Goal: Information Seeking & Learning: Learn about a topic

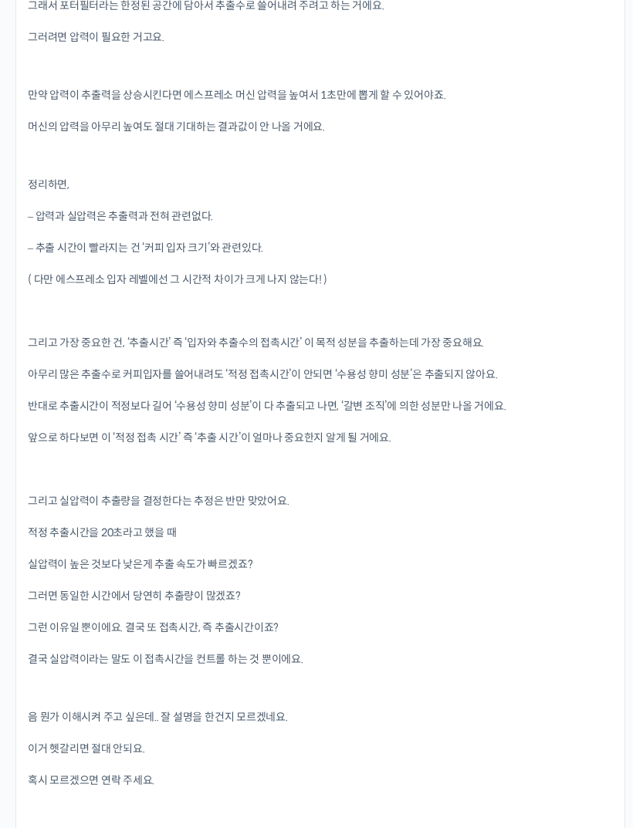
scroll to position [2837, 0]
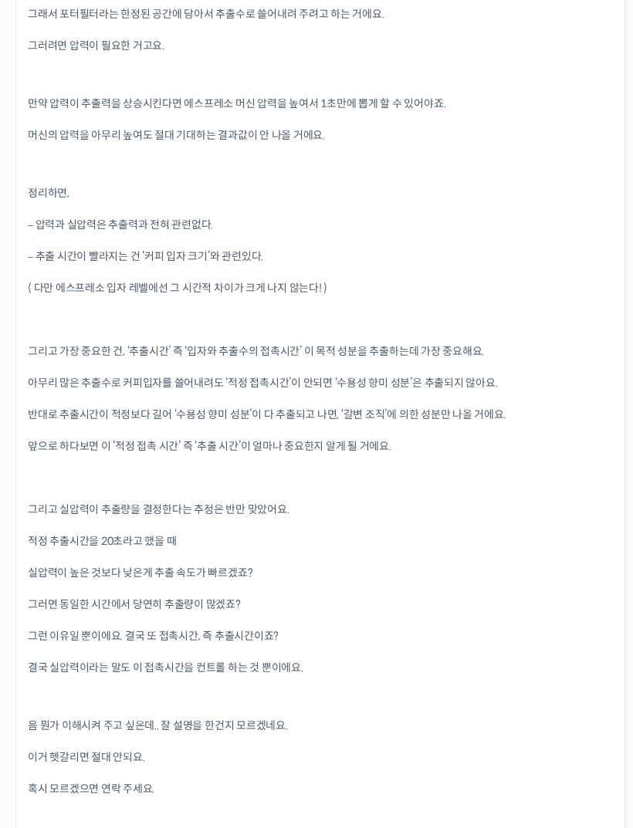
click at [507, 506] on p "그리고 실압력이 추출량을 결정한다는 추정은 반만 맞았어요." at bounding box center [320, 510] width 585 height 16
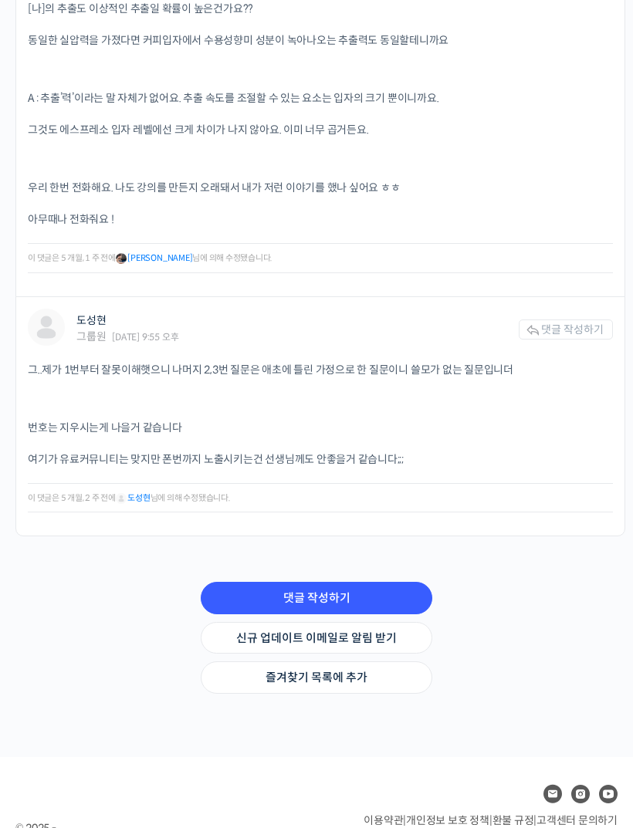
scroll to position [4524, 0]
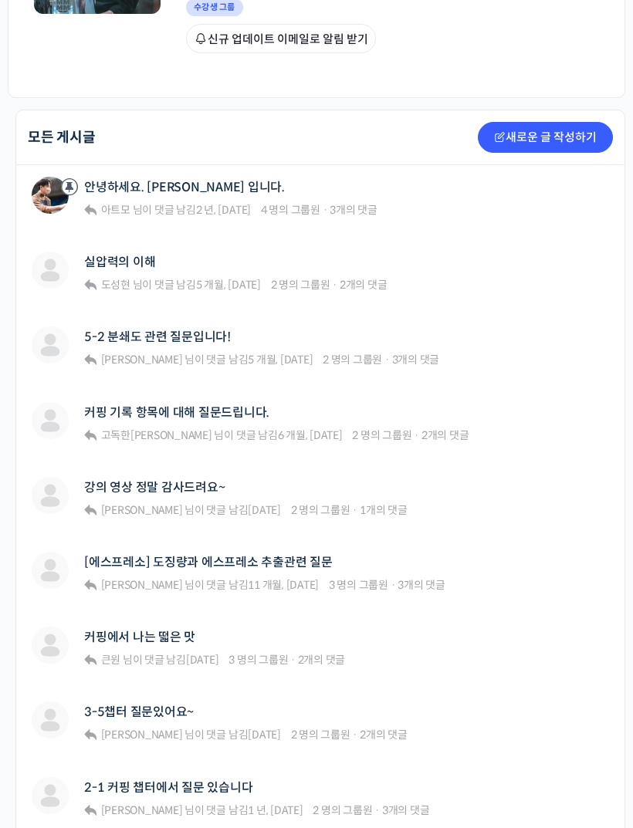
click at [222, 330] on link "5-2 분쇄도 관련 질문입니다!" at bounding box center [157, 337] width 147 height 15
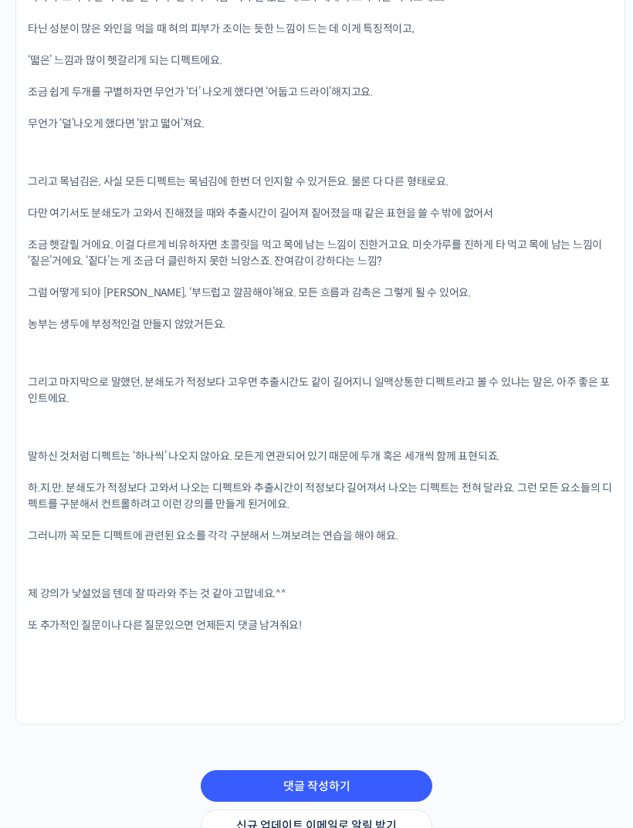
scroll to position [3874, 0]
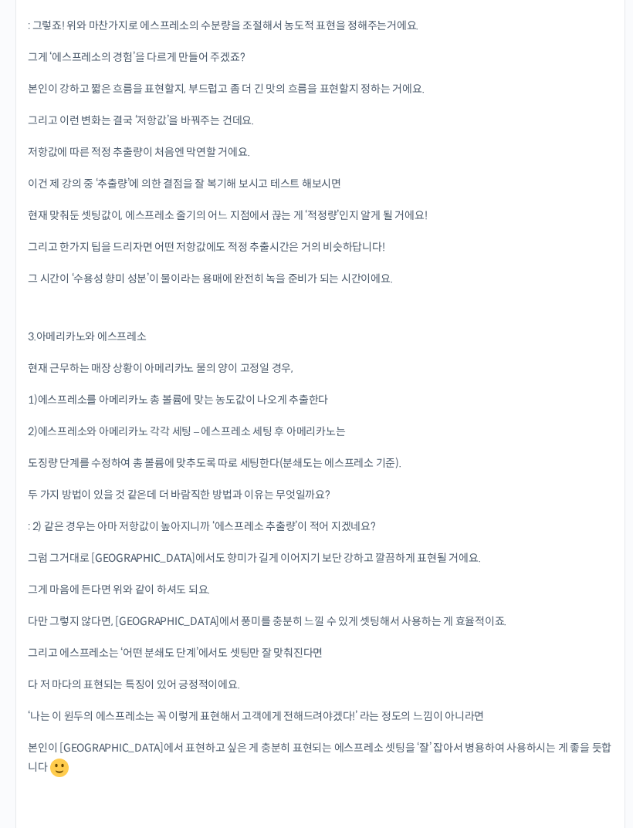
scroll to position [5673, 0]
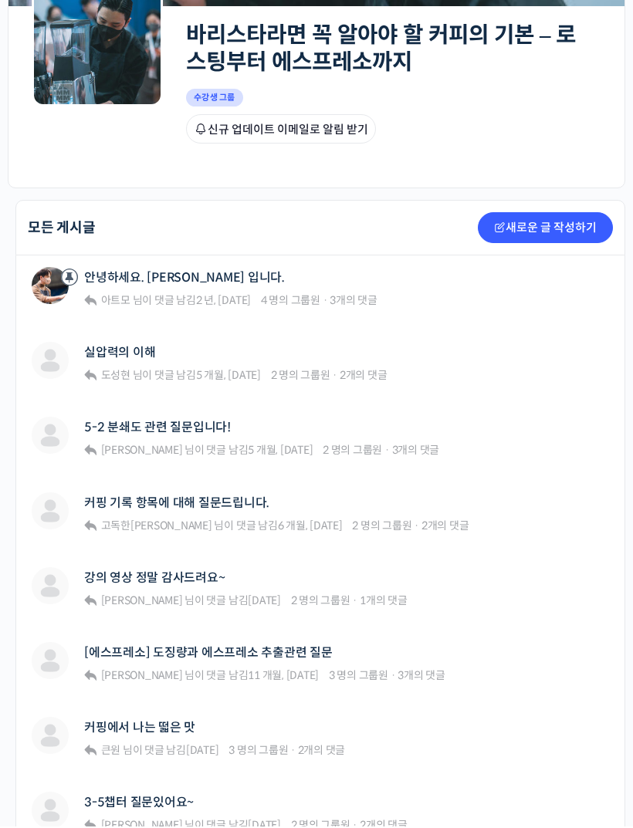
scroll to position [239, 0]
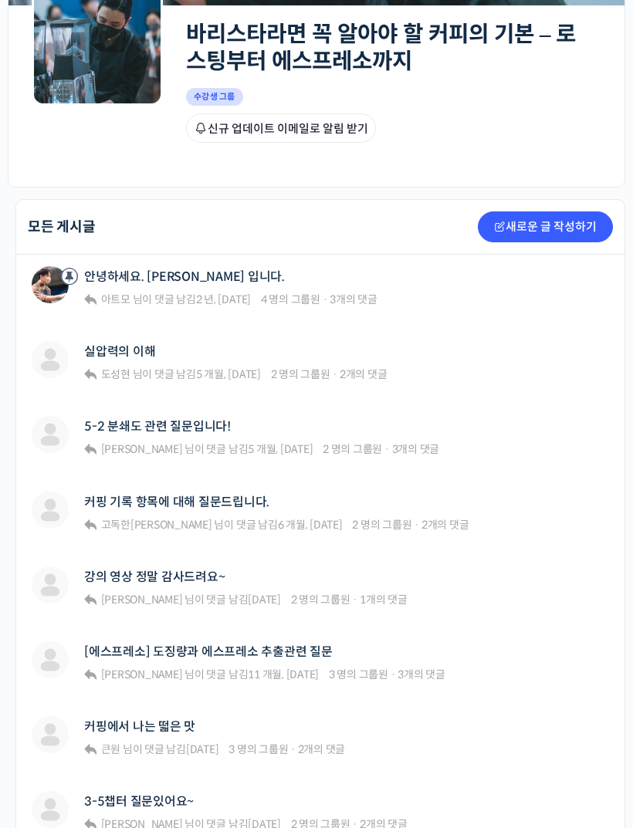
click at [129, 344] on link "실압력의 이해" at bounding box center [119, 351] width 71 height 15
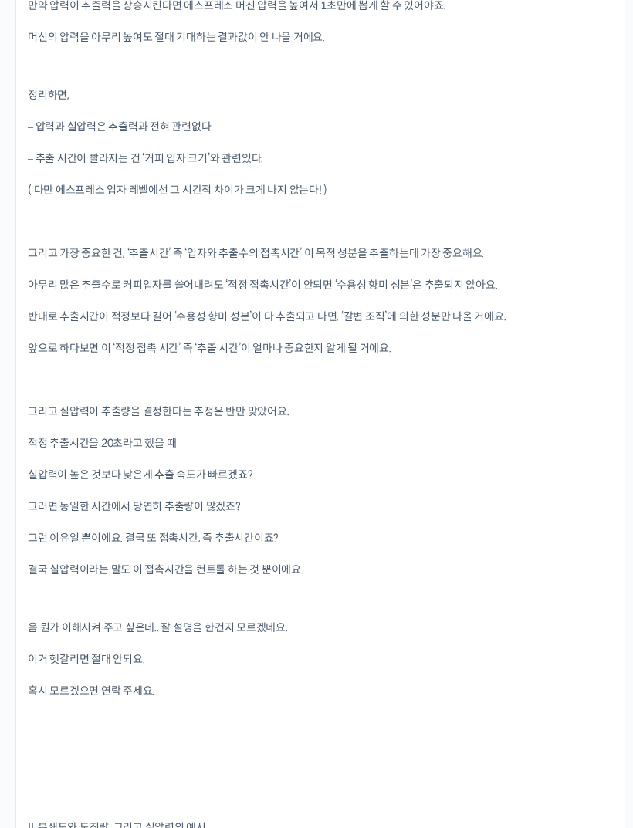
scroll to position [2909, 0]
